Goal: Use online tool/utility: Utilize a website feature to perform a specific function

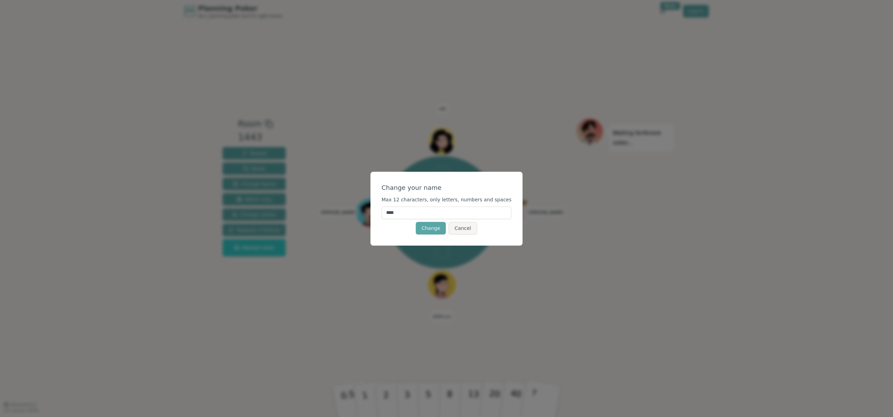
drag, startPoint x: 404, startPoint y: 211, endPoint x: 384, endPoint y: 212, distance: 20.9
click at [384, 212] on div "Change your name Max 12 characters, only letters, numbers and spaces **** Chang…" at bounding box center [446, 209] width 152 height 74
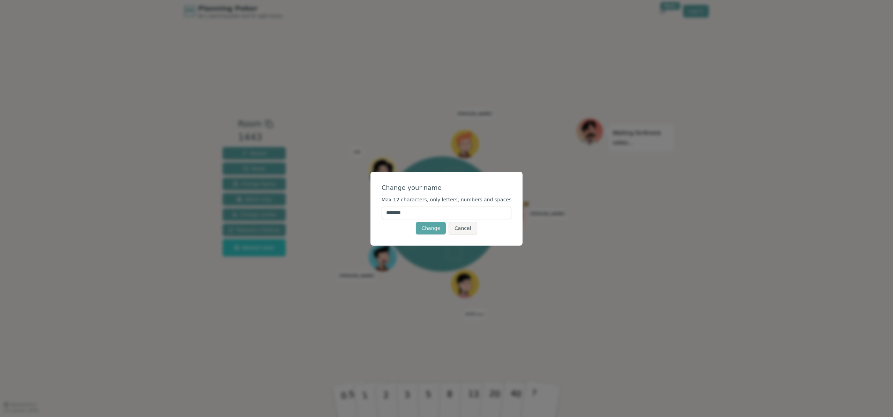
type input "*********"
click button "Change" at bounding box center [431, 228] width 30 height 13
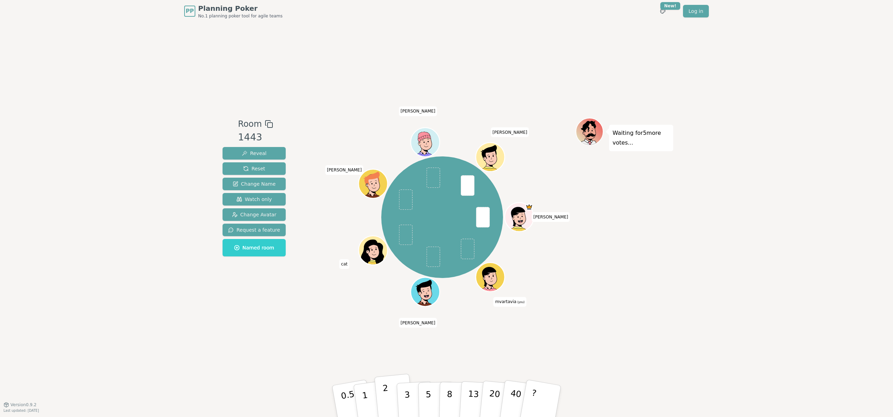
click at [383, 392] on p "2" at bounding box center [386, 403] width 9 height 38
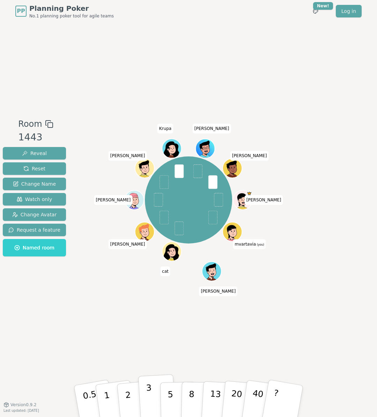
click at [145, 395] on button "3" at bounding box center [157, 401] width 38 height 54
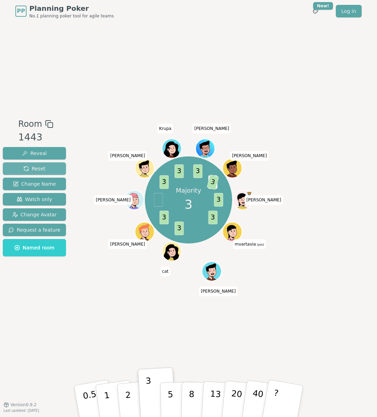
click at [39, 170] on span "Reset" at bounding box center [34, 168] width 22 height 7
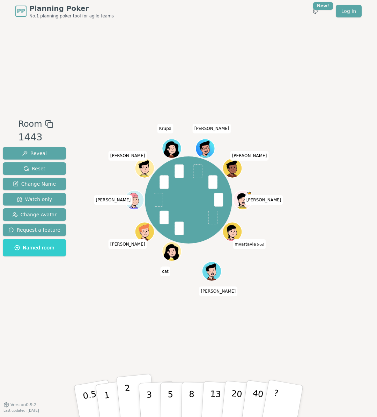
click at [123, 401] on button "2" at bounding box center [136, 401] width 40 height 55
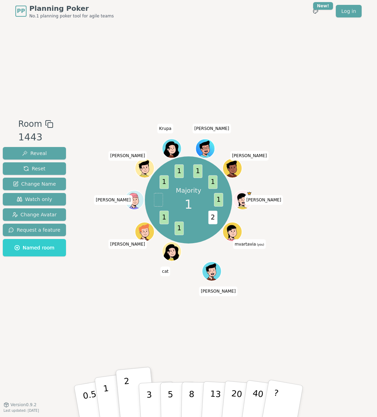
click at [111, 401] on button "1" at bounding box center [114, 401] width 41 height 56
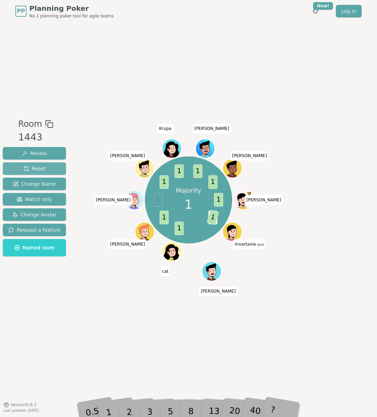
click at [37, 167] on span "Reset" at bounding box center [34, 168] width 22 height 7
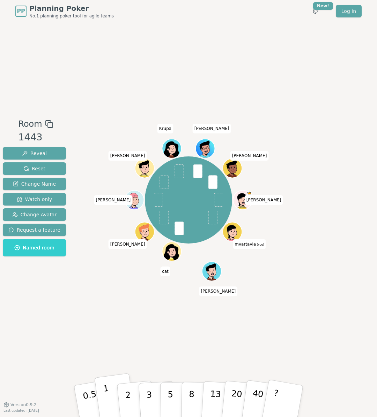
click at [109, 406] on button "1" at bounding box center [114, 401] width 41 height 56
click at [113, 395] on button "1" at bounding box center [114, 401] width 41 height 56
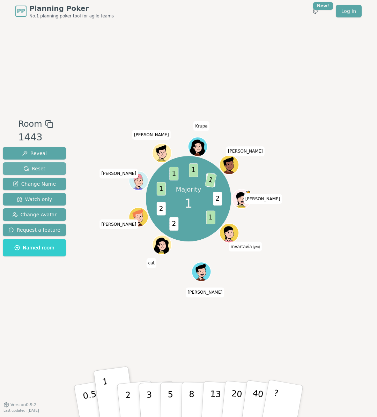
click at [42, 171] on span "Reset" at bounding box center [34, 168] width 22 height 7
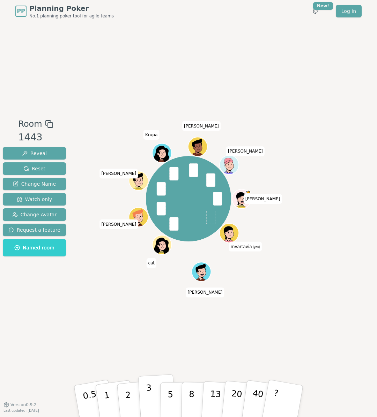
click at [145, 395] on button "3" at bounding box center [157, 401] width 38 height 54
